Goal: Task Accomplishment & Management: Complete application form

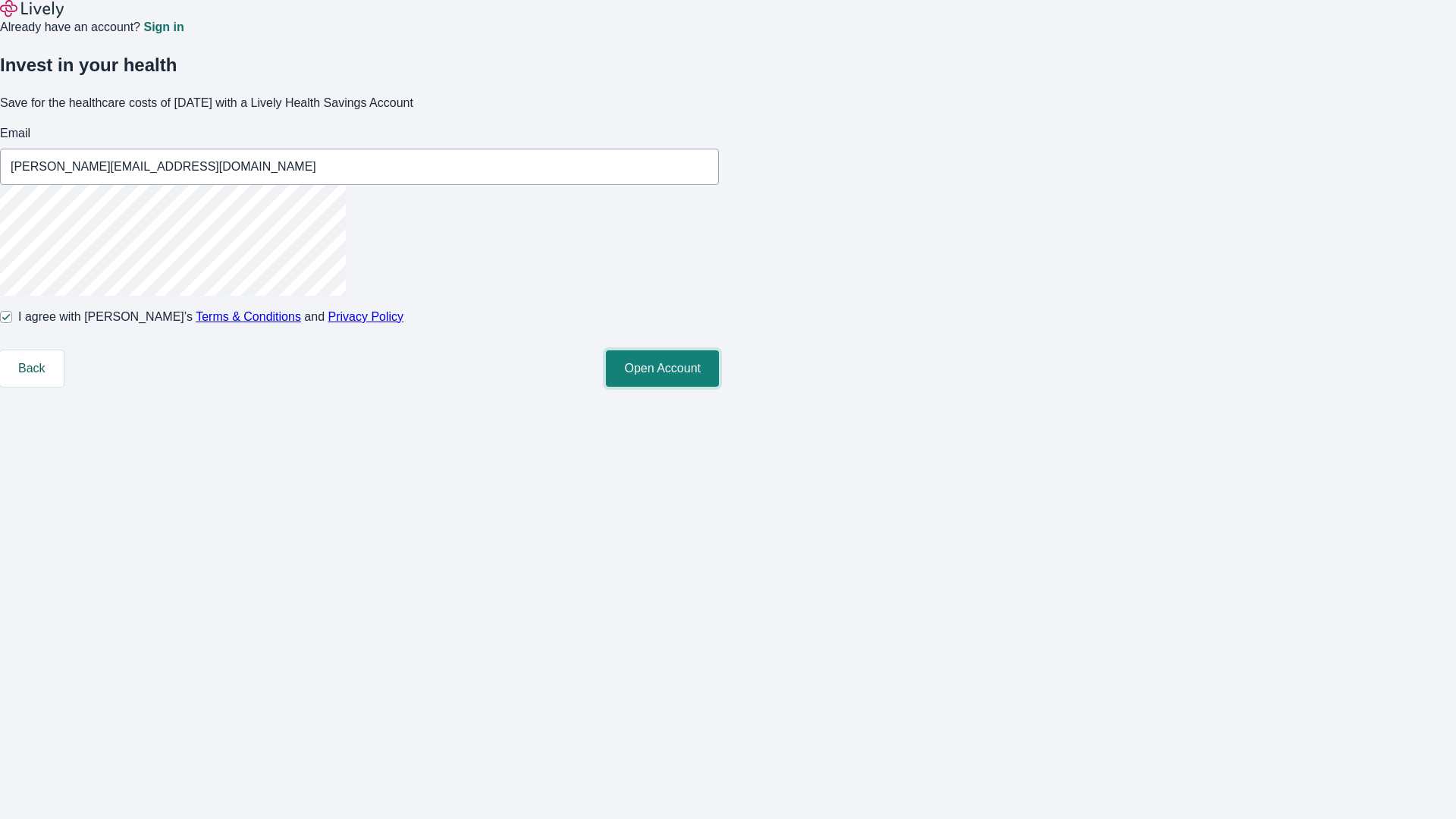
click at [719, 387] on button "Open Account" at bounding box center [662, 367] width 113 height 36
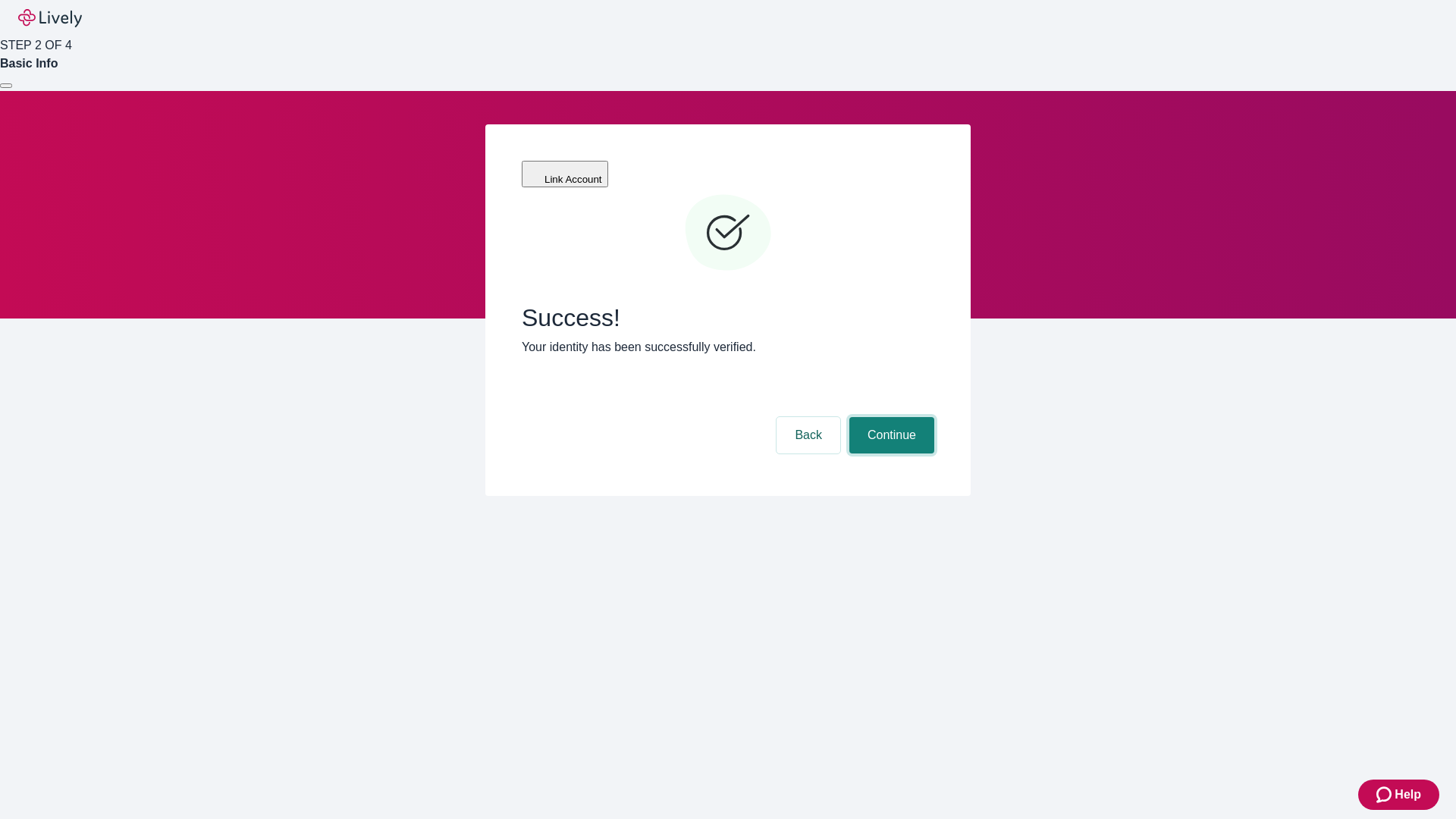
click at [889, 417] on button "Continue" at bounding box center [891, 434] width 85 height 36
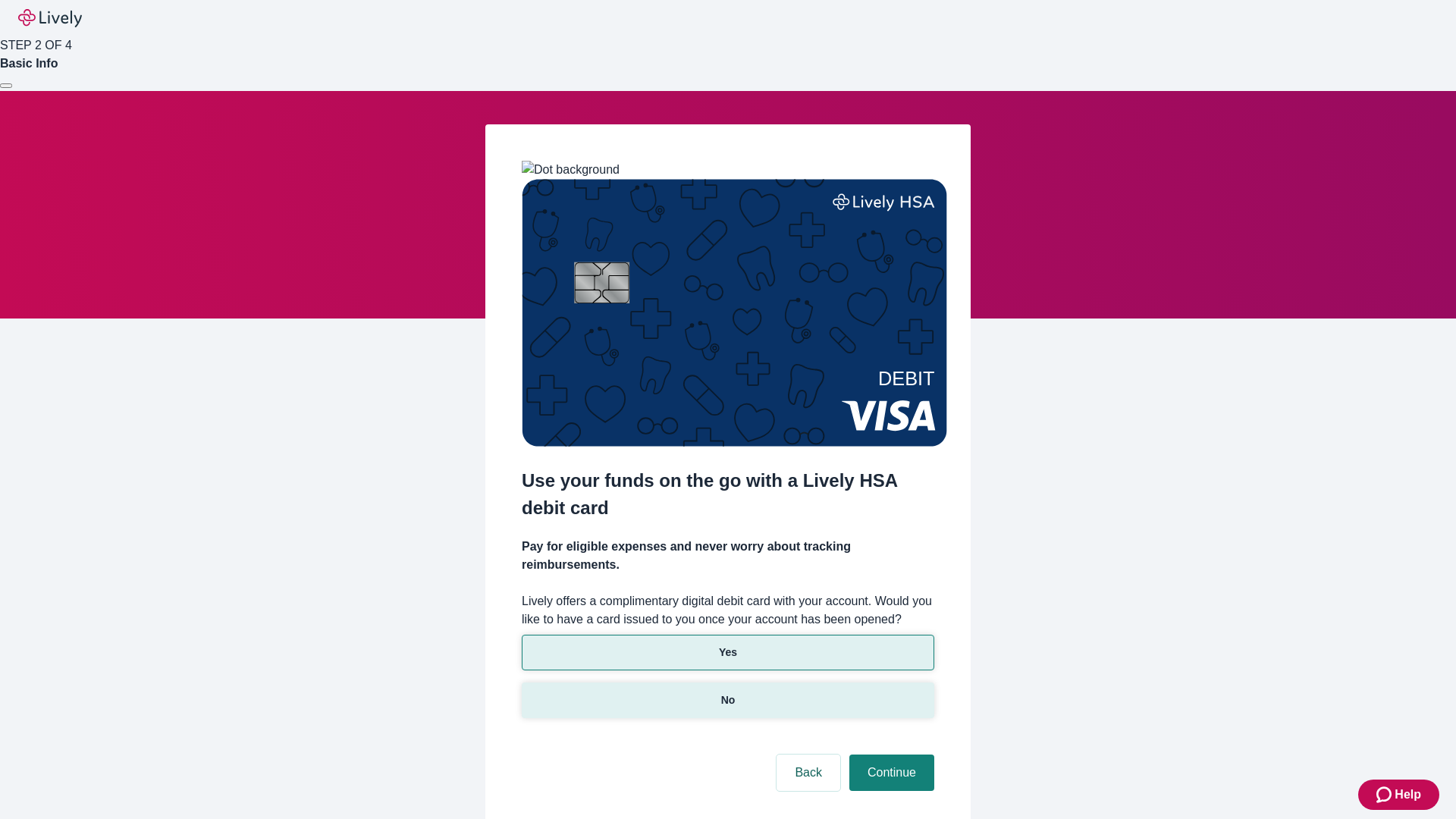
click at [727, 692] on p "No" at bounding box center [728, 700] width 14 height 16
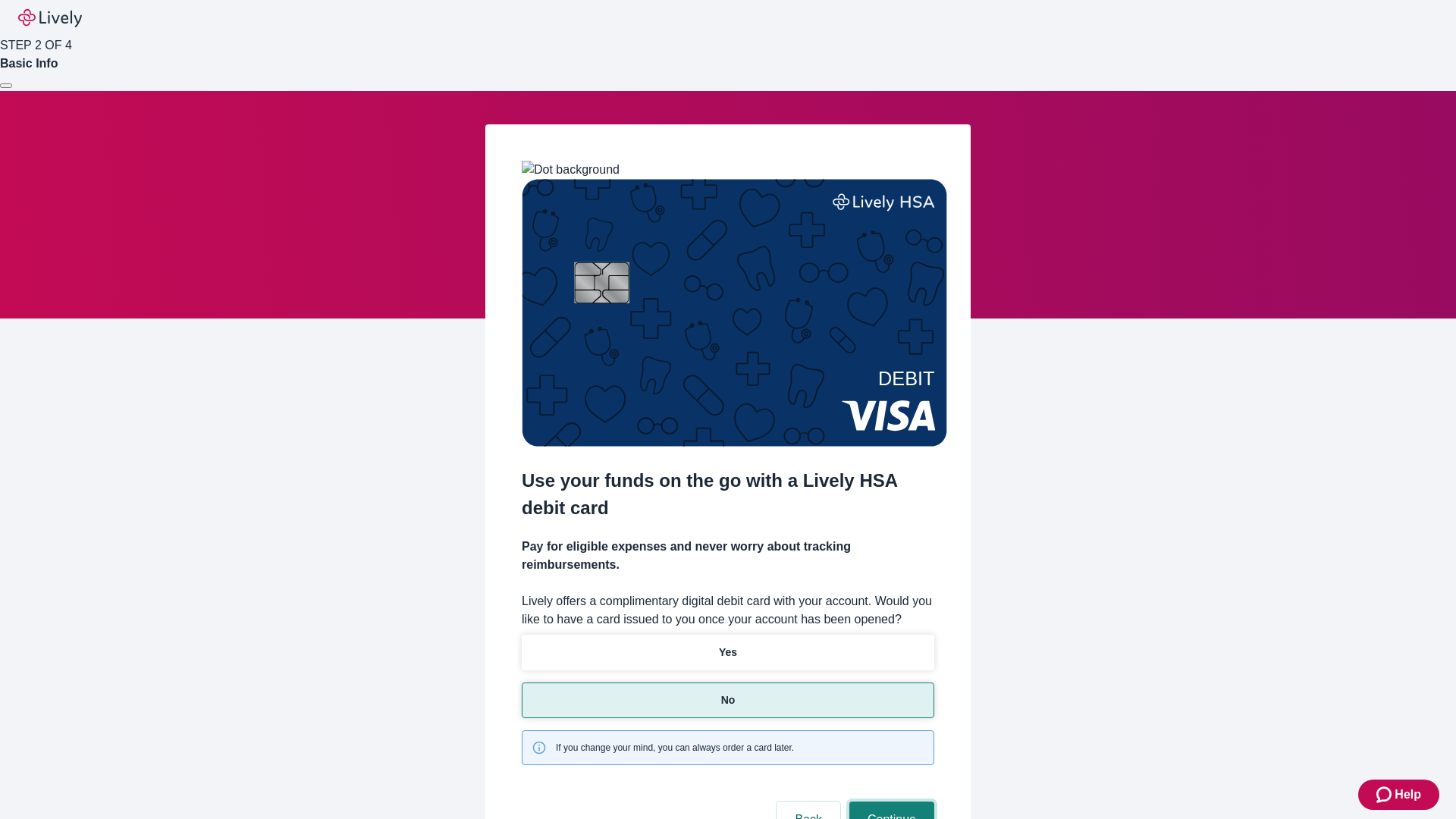
click at [889, 801] on button "Continue" at bounding box center [891, 819] width 85 height 36
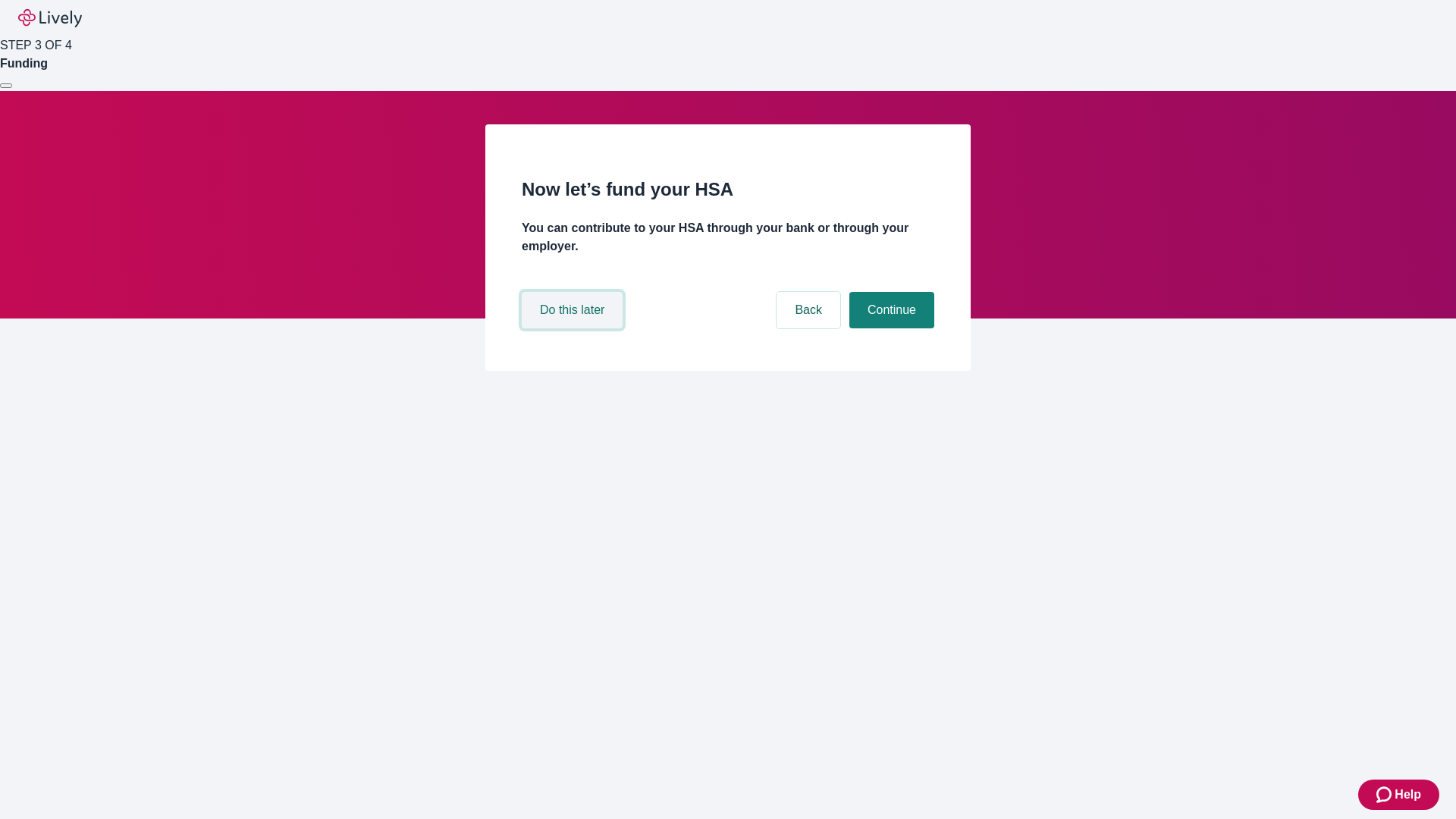
click at [574, 328] on button "Do this later" at bounding box center [572, 310] width 101 height 36
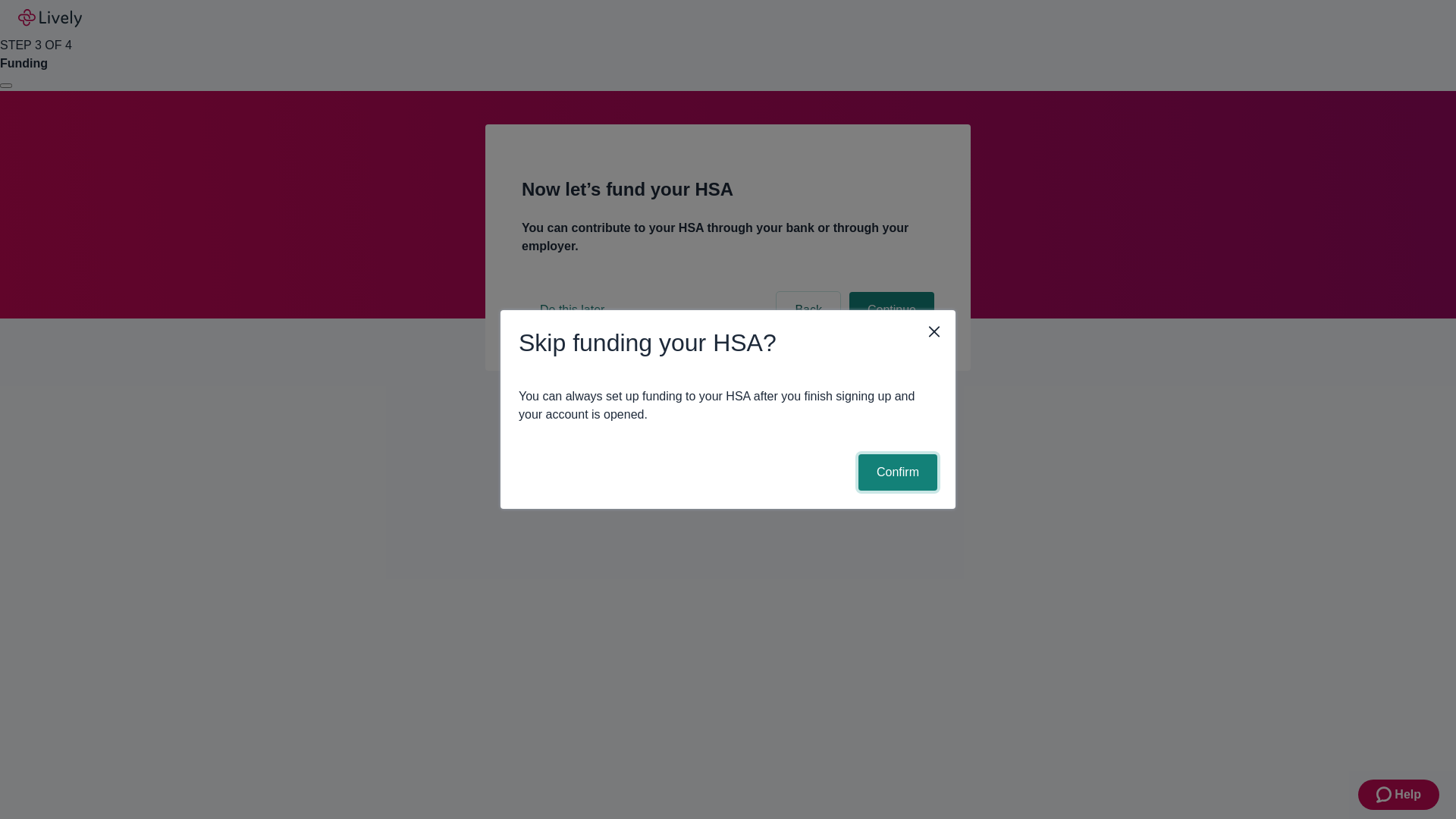
click at [896, 473] on button "Confirm" at bounding box center [898, 472] width 79 height 36
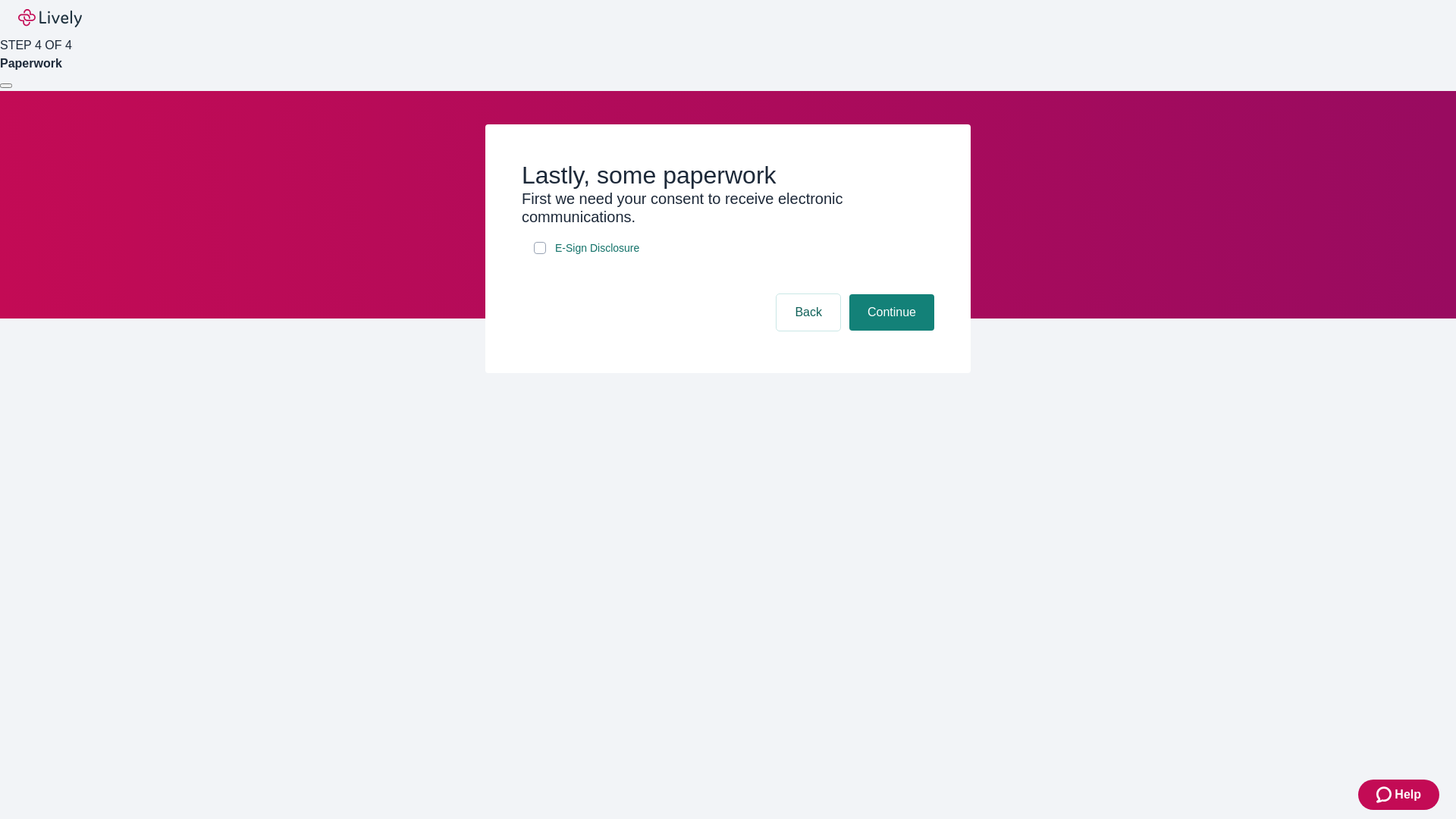
click at [540, 254] on input "E-Sign Disclosure" at bounding box center [540, 248] width 12 height 12
checkbox input "true"
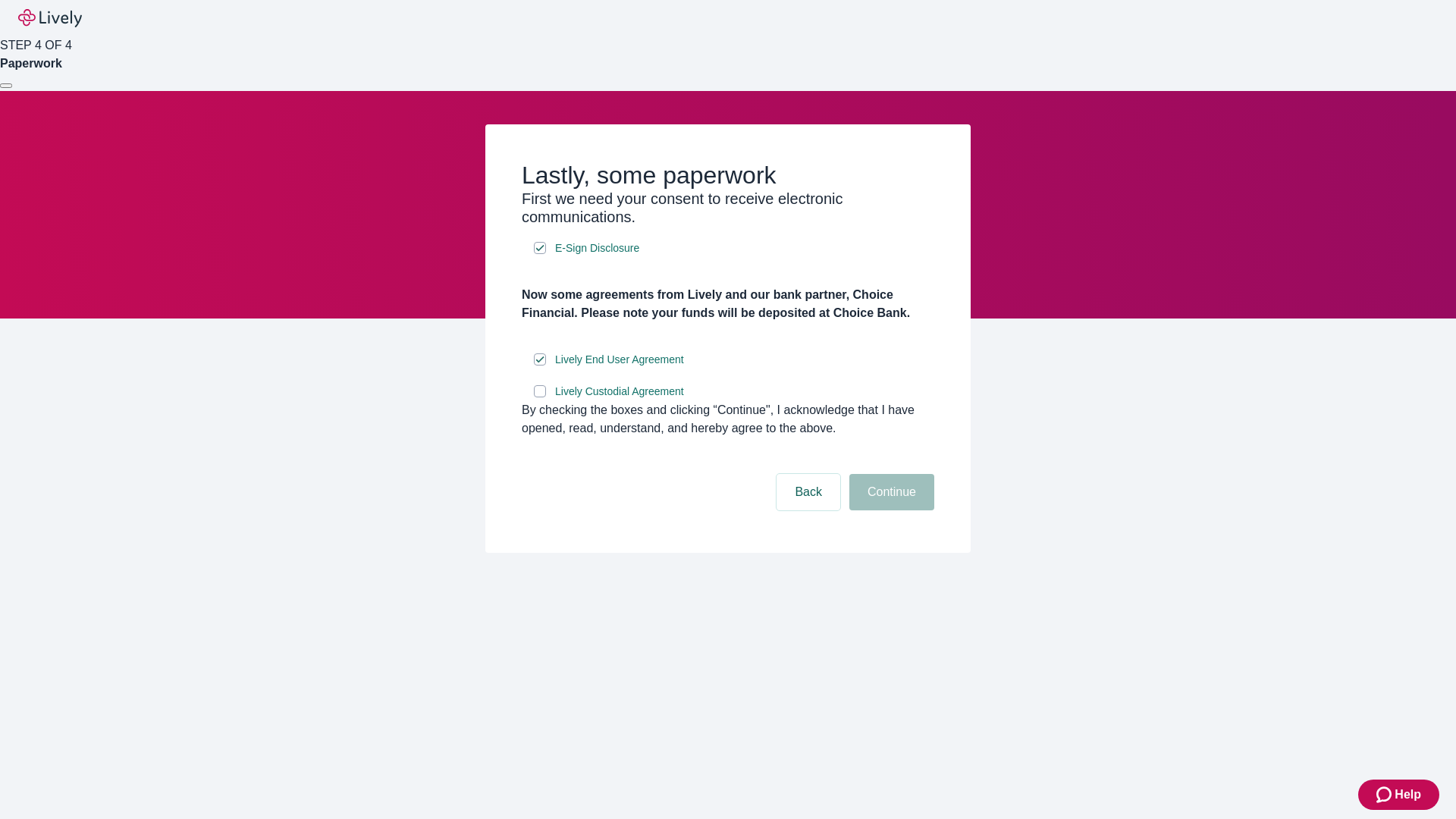
click at [540, 397] on input "Lively Custodial Agreement" at bounding box center [540, 391] width 12 height 12
checkbox input "true"
click at [889, 510] on button "Continue" at bounding box center [891, 491] width 85 height 36
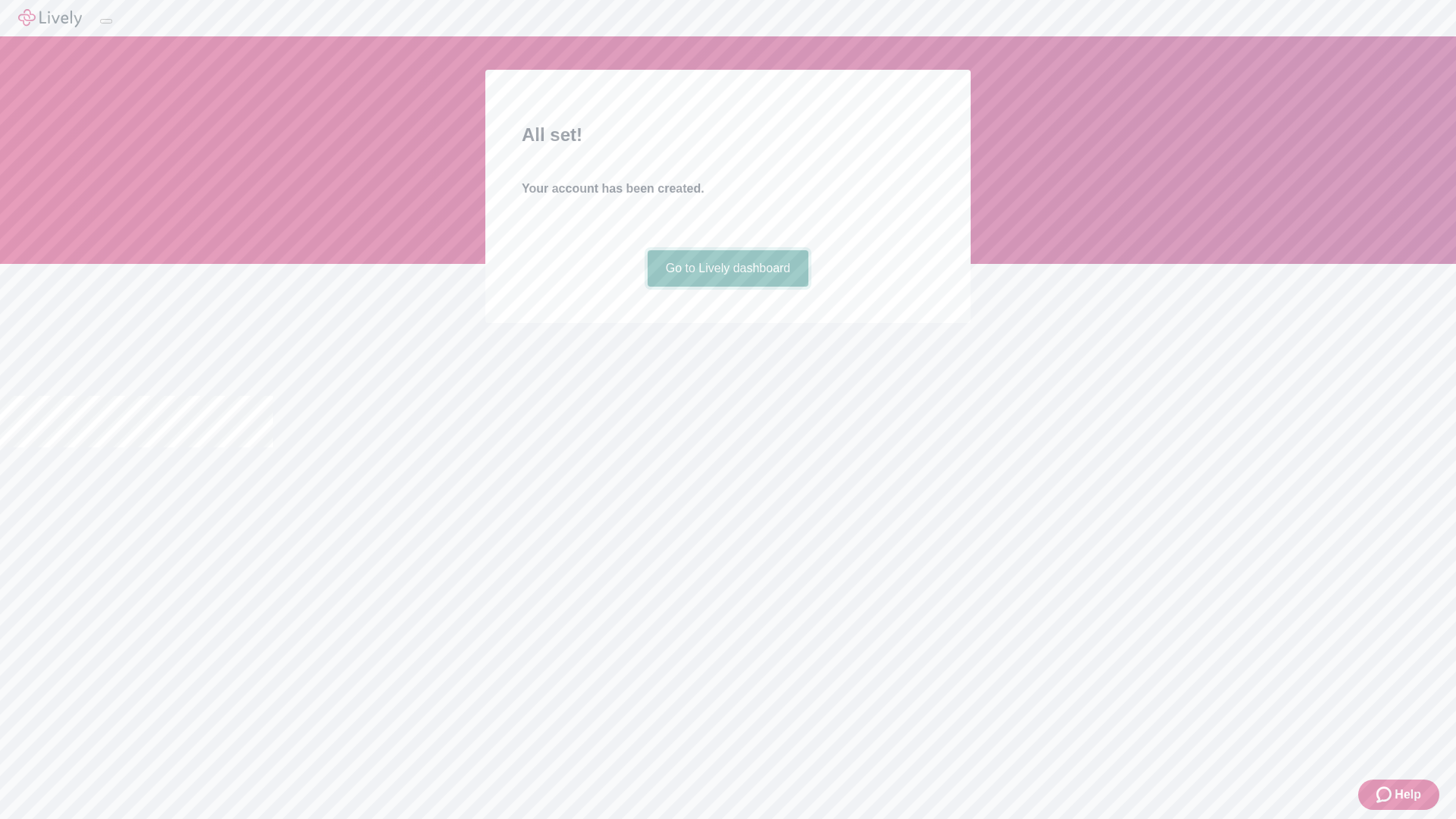
click at [727, 287] on link "Go to Lively dashboard" at bounding box center [728, 267] width 161 height 36
